Goal: Task Accomplishment & Management: Use online tool/utility

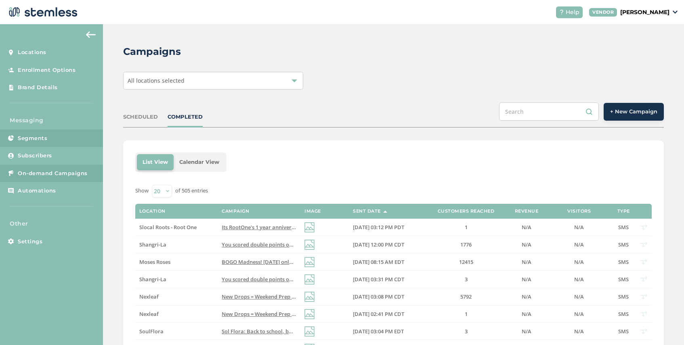
click at [50, 136] on link "Segments" at bounding box center [51, 139] width 103 height 18
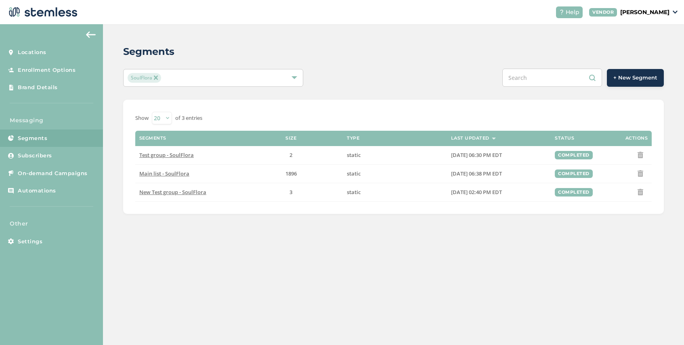
click at [157, 76] on img at bounding box center [156, 78] width 4 height 4
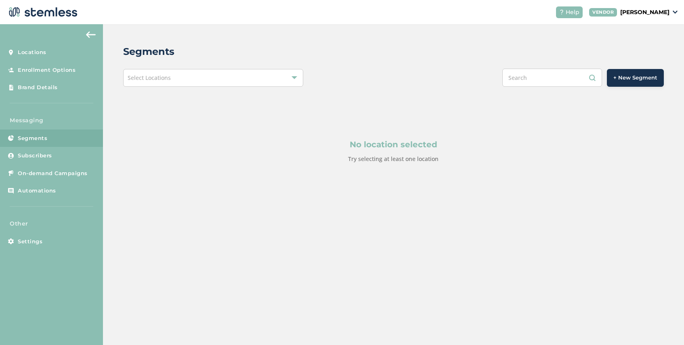
click at [170, 77] on span "Select Locations" at bounding box center [149, 78] width 43 height 8
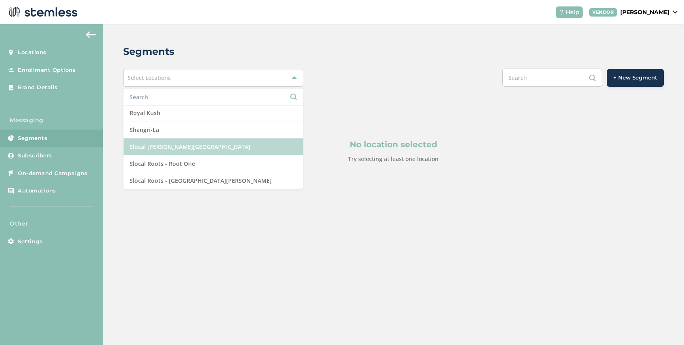
scroll to position [701, 0]
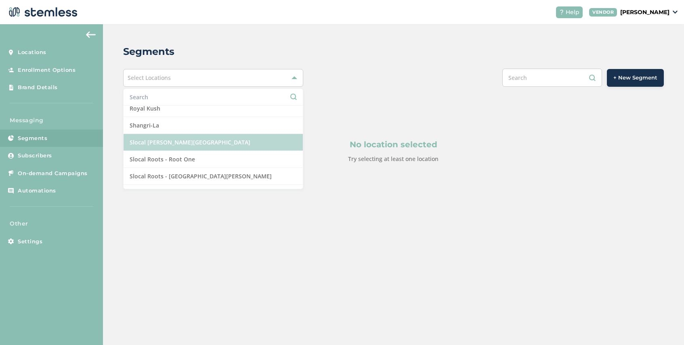
click at [186, 157] on li "Slocal Roots - Root One" at bounding box center [213, 159] width 179 height 17
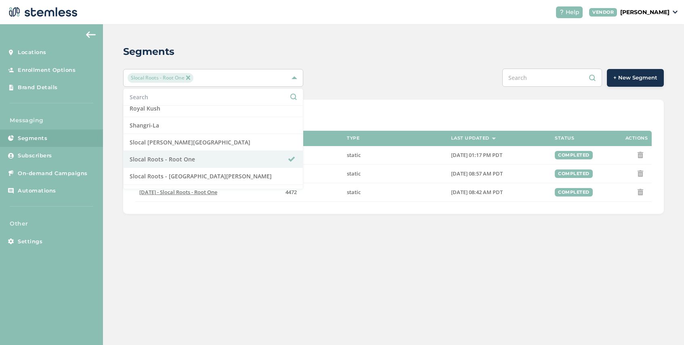
click at [362, 65] on div "Segments Slocal Roots - Root One Select All Amazing Botanicals [PERSON_NAME] Di…" at bounding box center [393, 129] width 581 height 210
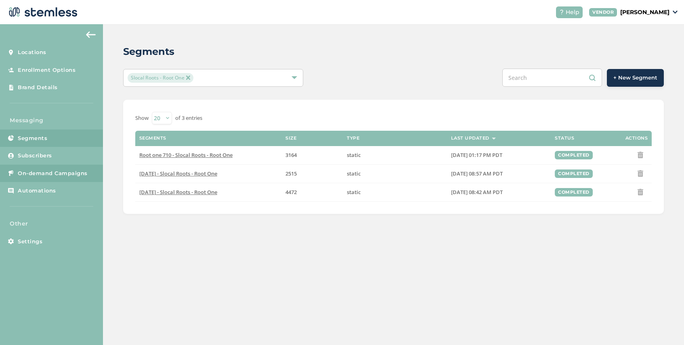
click at [51, 174] on span "On-demand Campaigns" at bounding box center [53, 174] width 70 height 8
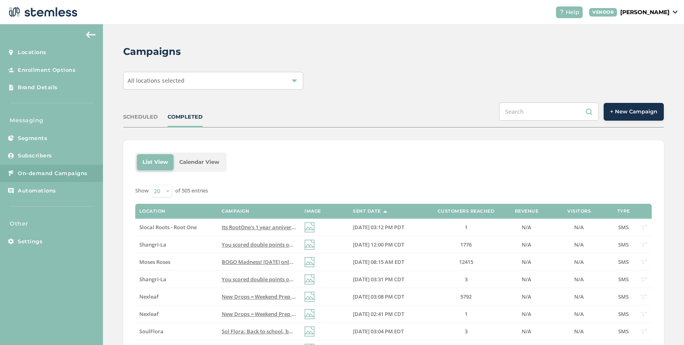
click at [627, 111] on span "+ New Campaign" at bounding box center [633, 112] width 47 height 8
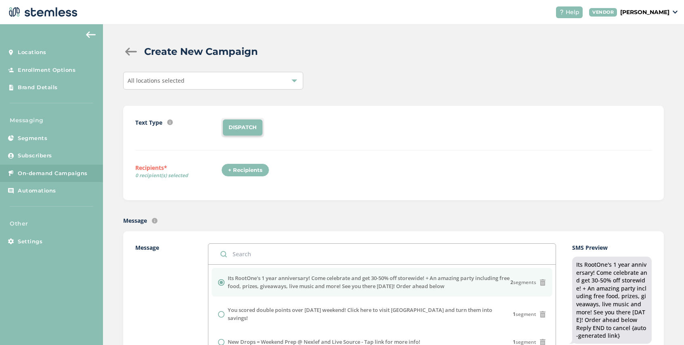
click at [188, 81] on div "All locations selected" at bounding box center [213, 81] width 180 height 18
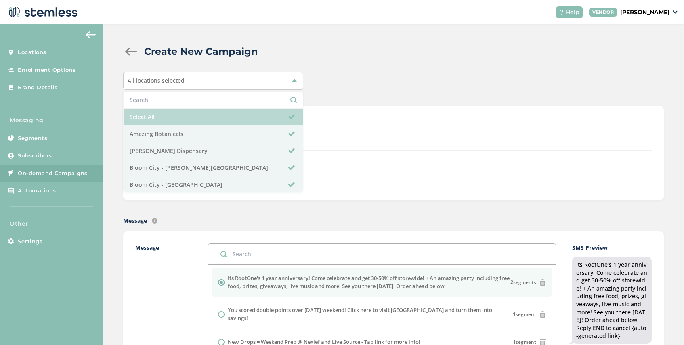
click at [190, 120] on li "Select All" at bounding box center [213, 117] width 179 height 17
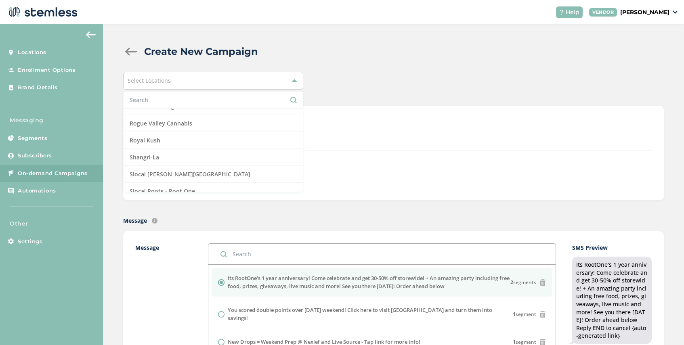
scroll to position [695, 0]
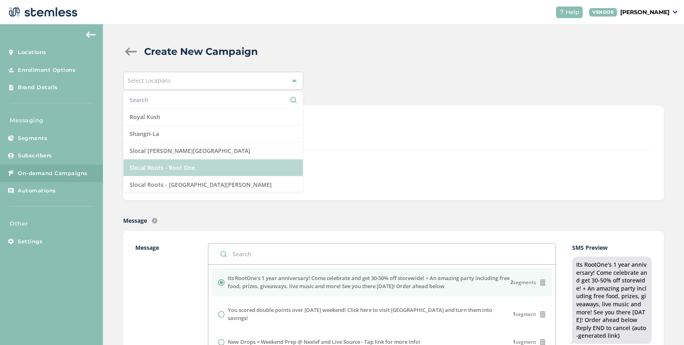
click at [199, 165] on li "Slocal Roots - Root One" at bounding box center [213, 167] width 179 height 17
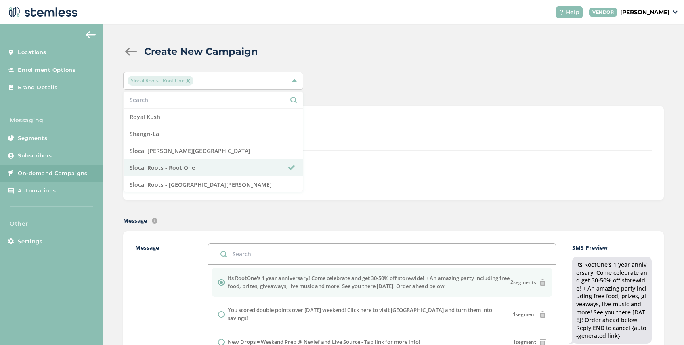
click at [365, 182] on div "Text Type SMS : A cost effective way to reach your customers. Send a intro text…" at bounding box center [393, 153] width 516 height 70
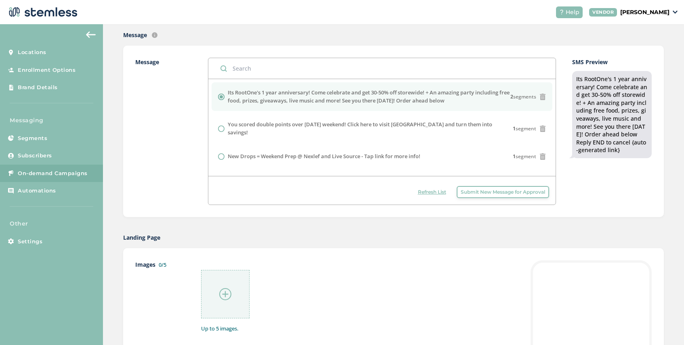
scroll to position [187, 0]
click at [224, 298] on img at bounding box center [225, 293] width 12 height 12
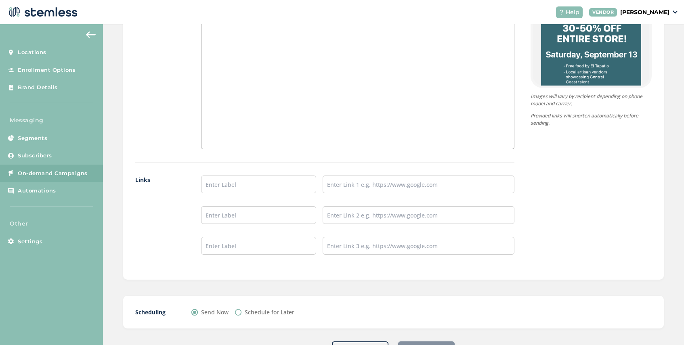
scroll to position [574, 0]
click at [238, 185] on input "text" at bounding box center [258, 183] width 115 height 18
type input "SHOP NOW"
click at [339, 189] on input "text" at bounding box center [419, 183] width 192 height 18
paste input "[URL][DOMAIN_NAME][PERSON_NAME]"
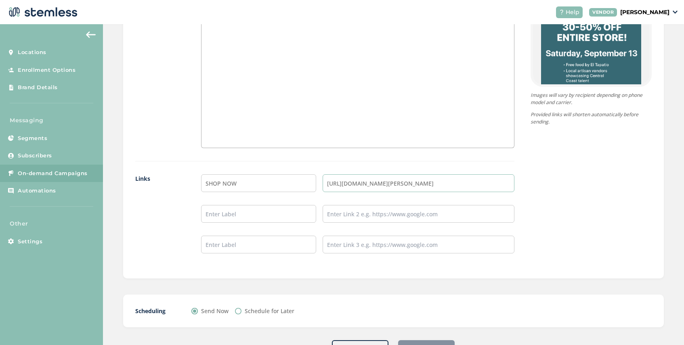
type input "[URL][DOMAIN_NAME][PERSON_NAME]"
click at [239, 308] on input "Schedule for Later" at bounding box center [238, 311] width 6 height 6
radio input "true"
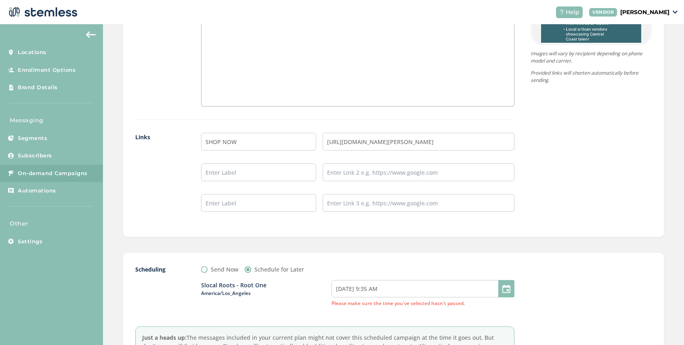
scroll to position [626, 0]
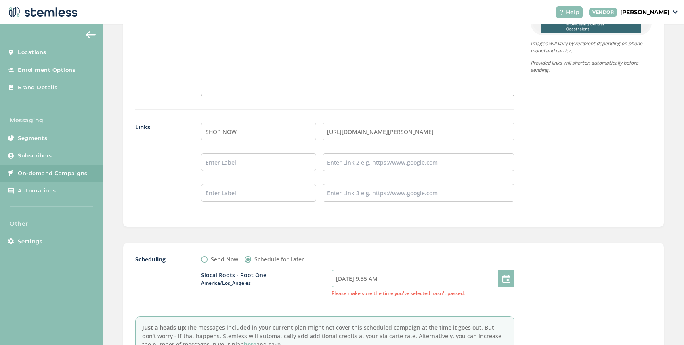
click at [395, 278] on input "[DATE] 9:35 AM" at bounding box center [422, 278] width 183 height 17
select select "9"
select select "35"
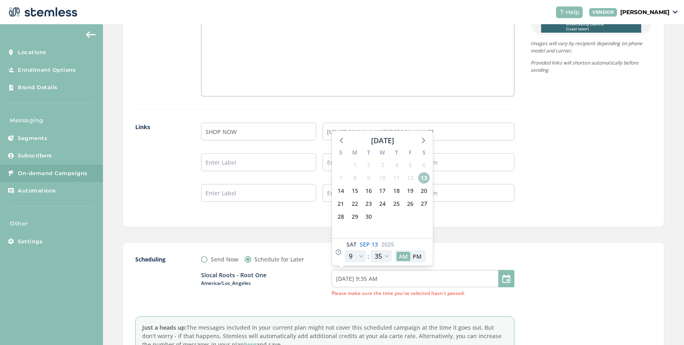
click at [424, 176] on span "13" at bounding box center [423, 177] width 11 height 11
click at [360, 258] on select "12 1 2 3 4 5 6 7 8 9 10 11" at bounding box center [355, 256] width 21 height 12
select select "10"
click at [345, 250] on select "12 1 2 3 4 5 6 7 8 9 10 11" at bounding box center [355, 256] width 21 height 12
type input "[DATE] 10:35 AM"
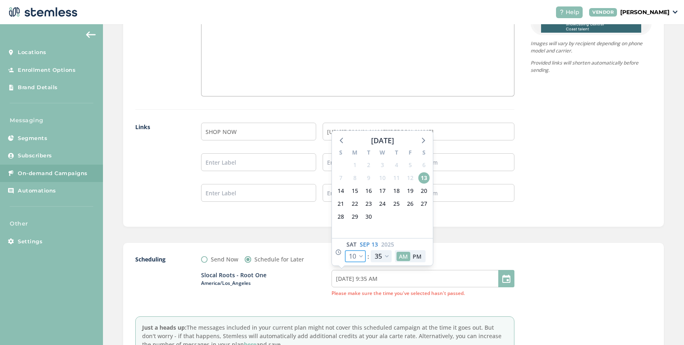
select select "10"
click at [387, 256] on select "00 05 10 15 20 25 30 35 40 45 50 55" at bounding box center [381, 256] width 21 height 12
select select "0"
click at [371, 250] on select "00 05 10 15 20 25 30 35 40 45 50 55" at bounding box center [381, 256] width 21 height 12
type input "[DATE] 10:00 AM"
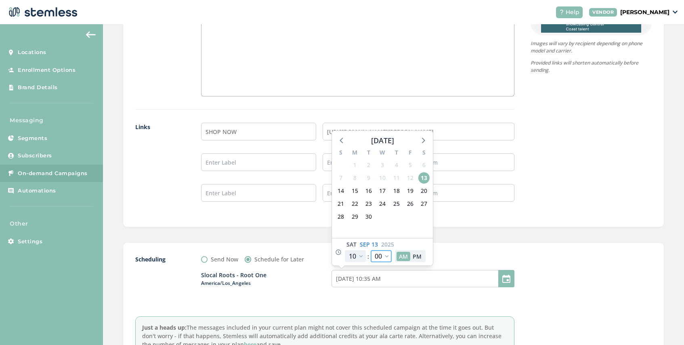
select select "0"
click at [464, 249] on div "Scheduling Send Now Schedule for Later Slocal Roots - Root One America/Los_Ange…" at bounding box center [393, 305] width 541 height 125
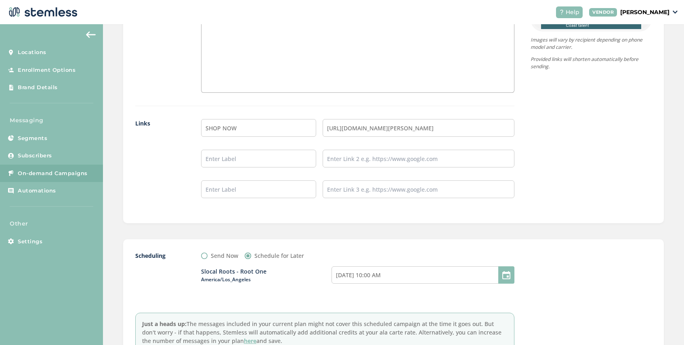
scroll to position [699, 0]
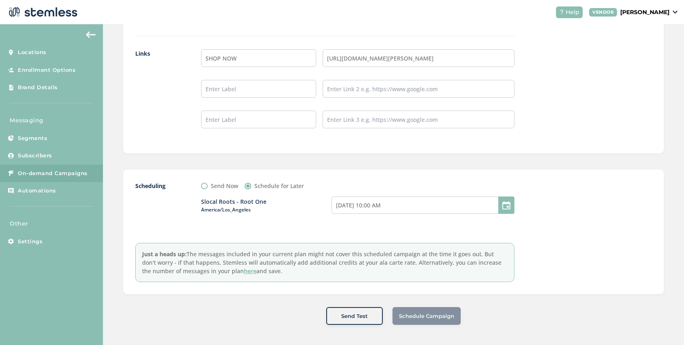
click at [302, 222] on div "Slocal Roots - Root One America/Los_Angeles [DATE] 10:00 AM" at bounding box center [357, 210] width 313 height 40
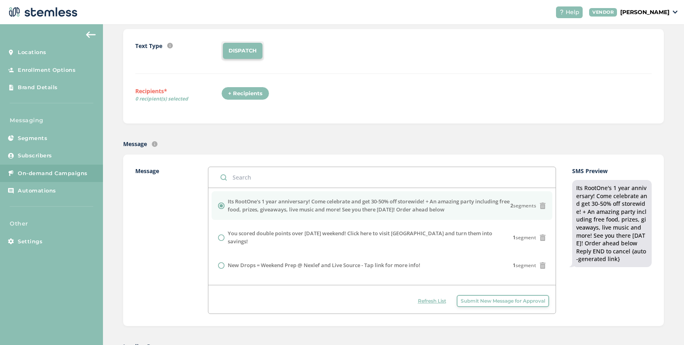
scroll to position [60, 0]
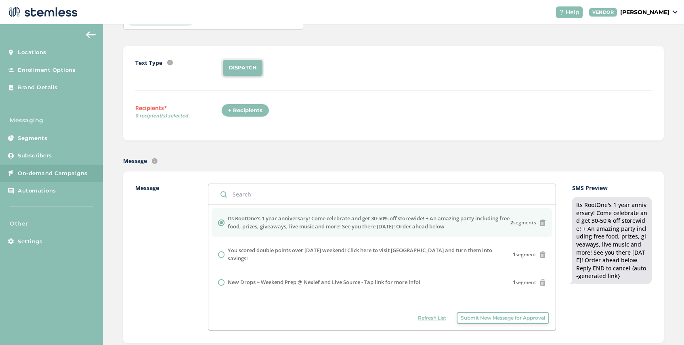
click at [247, 108] on div "+ Recipients" at bounding box center [245, 111] width 48 height 14
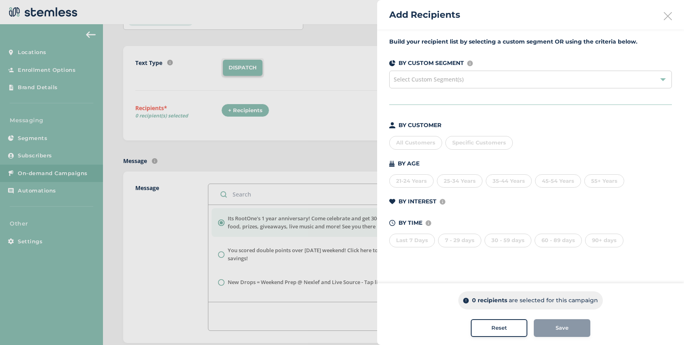
click at [453, 79] on span "Select Custom Segment(s)" at bounding box center [429, 80] width 70 height 8
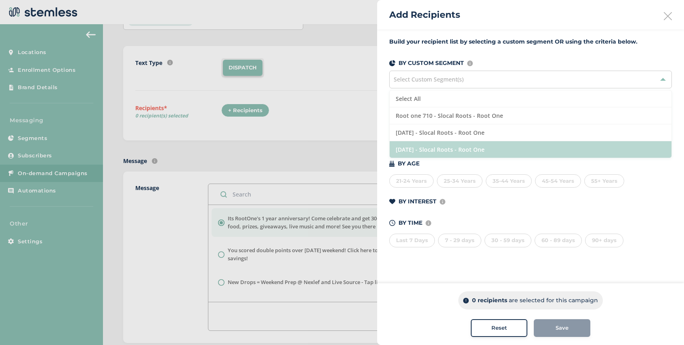
click at [495, 150] on li "[DATE] - Slocal Roots - Root One" at bounding box center [531, 149] width 282 height 17
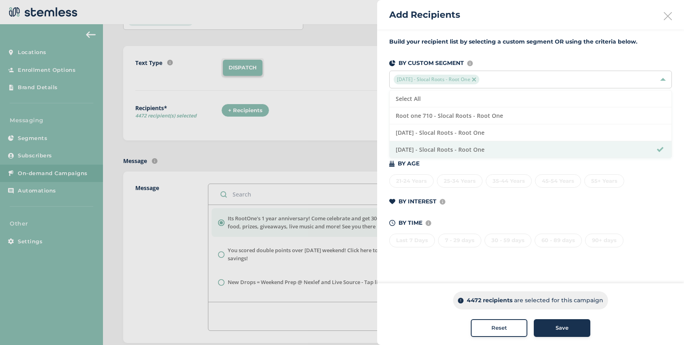
click at [560, 330] on span "Save" at bounding box center [562, 328] width 13 height 8
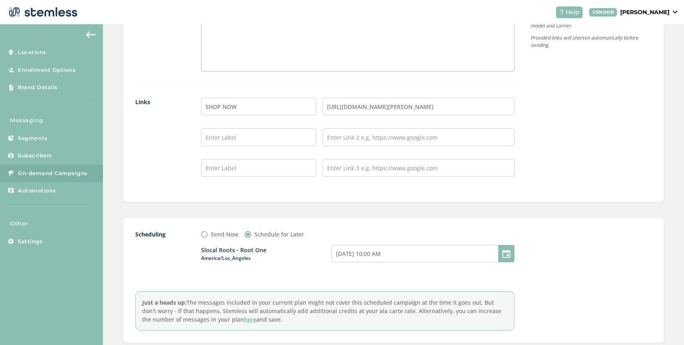
scroll to position [699, 0]
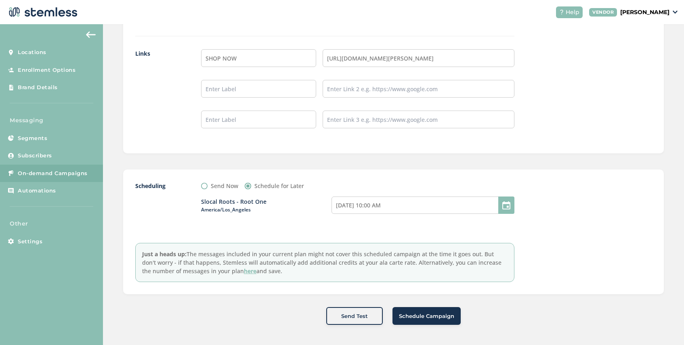
click at [411, 314] on span "Schedule Campaign" at bounding box center [426, 317] width 55 height 8
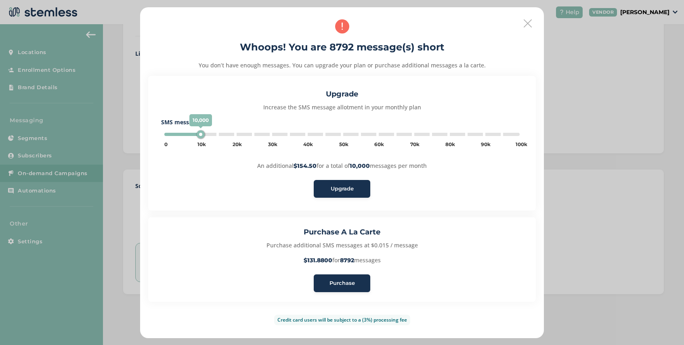
click at [526, 26] on icon at bounding box center [528, 23] width 8 height 8
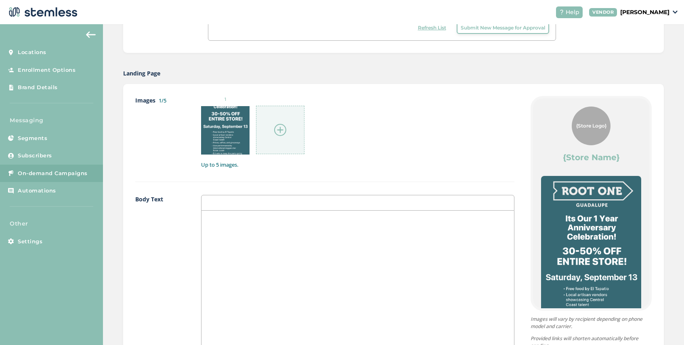
scroll to position [87, 0]
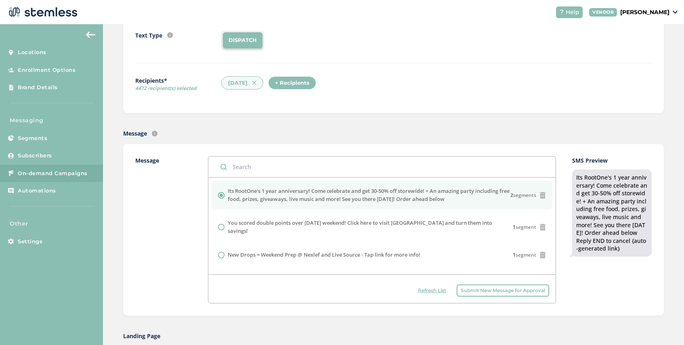
click at [285, 84] on div "+ Recipients" at bounding box center [292, 83] width 48 height 14
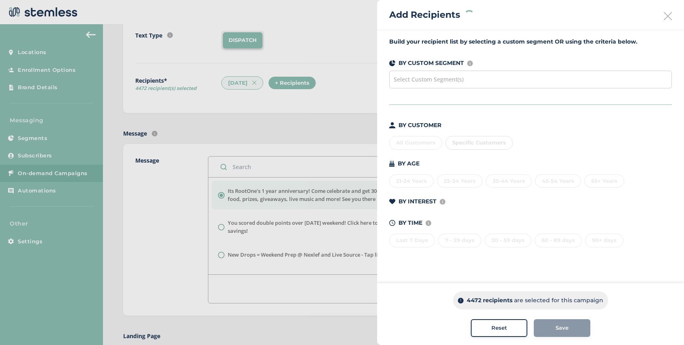
click at [428, 79] on span "Select Custom Segment(s)" at bounding box center [429, 80] width 70 height 8
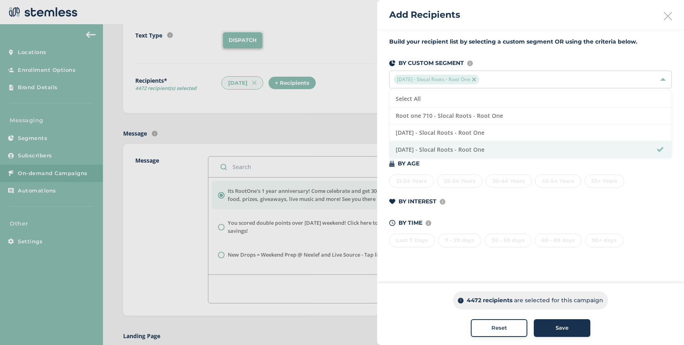
click at [369, 80] on div at bounding box center [342, 172] width 684 height 345
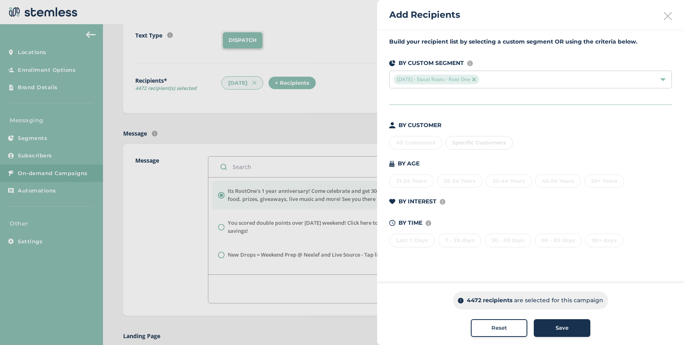
click at [558, 329] on span "Save" at bounding box center [562, 328] width 13 height 8
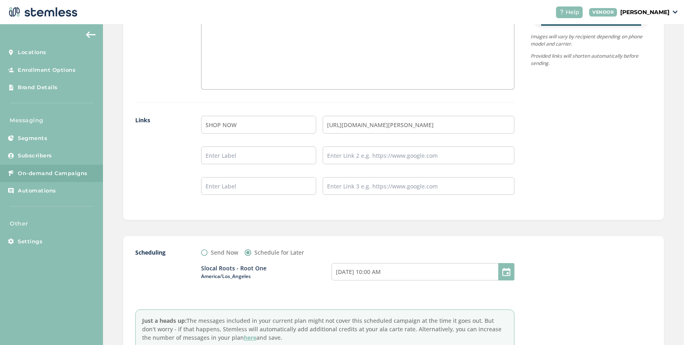
scroll to position [699, 0]
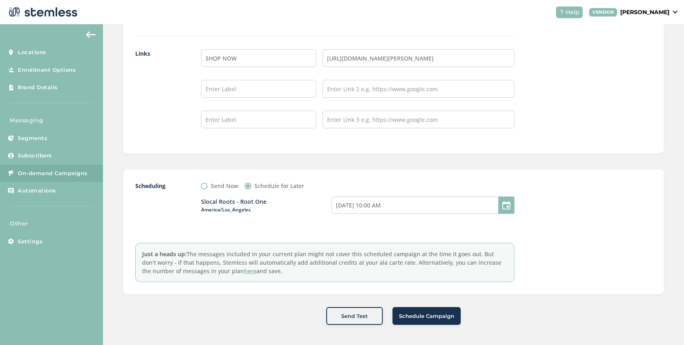
click at [424, 317] on span "Schedule Campaign" at bounding box center [426, 317] width 55 height 8
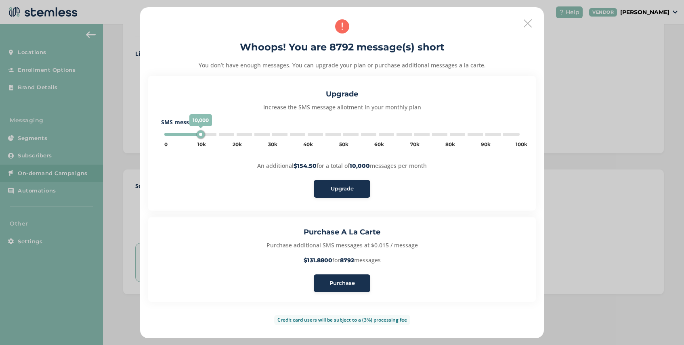
click at [345, 284] on span "Purchase" at bounding box center [341, 283] width 25 height 8
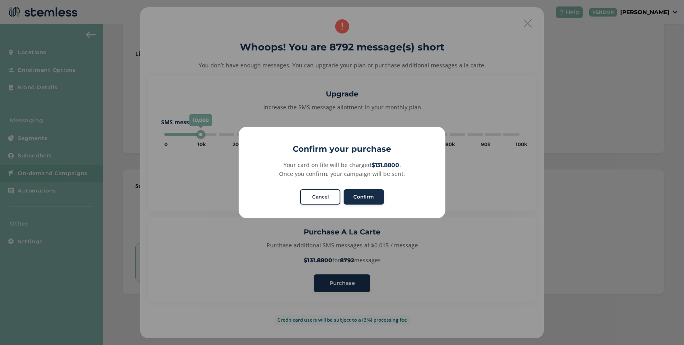
click at [365, 195] on button "Confirm" at bounding box center [364, 196] width 40 height 15
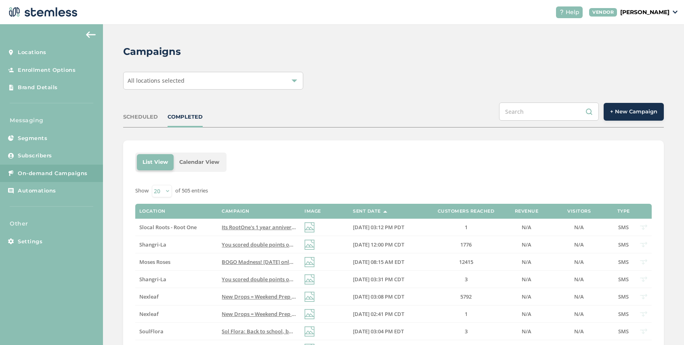
click at [153, 118] on div "SCHEDULED" at bounding box center [140, 117] width 35 height 8
